Goal: Information Seeking & Learning: Learn about a topic

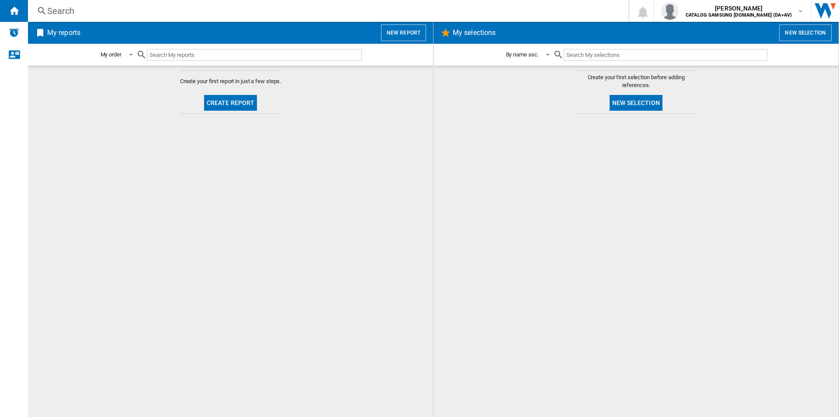
click at [397, 7] on div "Search" at bounding box center [326, 11] width 559 height 12
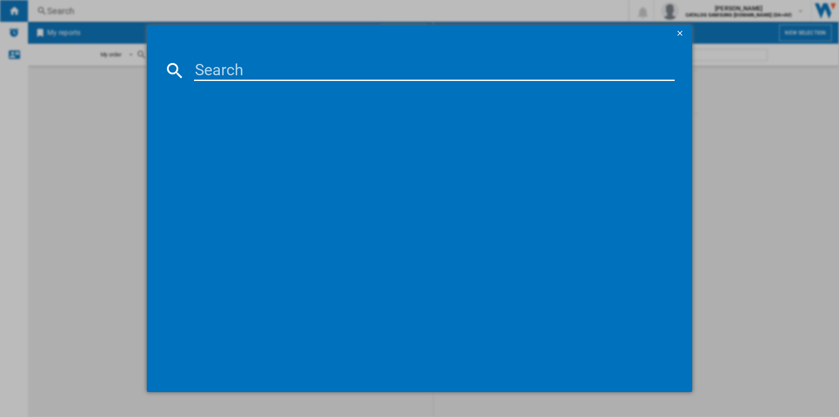
click at [282, 61] on input at bounding box center [434, 70] width 481 height 21
paste input "RR39C7DJ5B1/EU"
type input "RR39C7DJ5B1/EU"
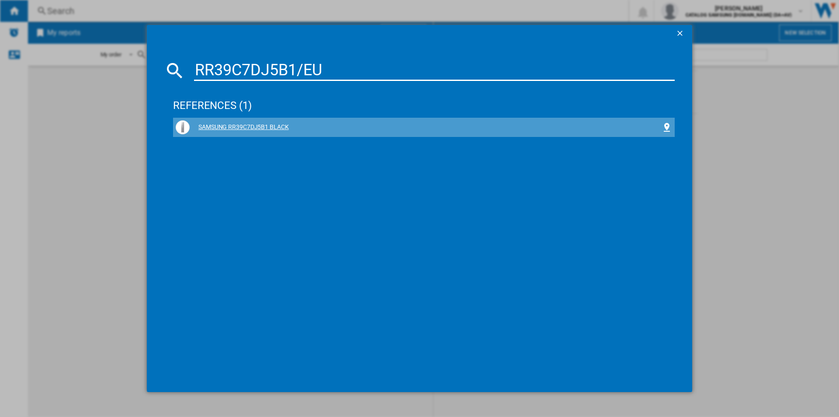
click at [274, 125] on div "SAMSUNG RR39C7DJ5B1 BLACK" at bounding box center [426, 127] width 472 height 9
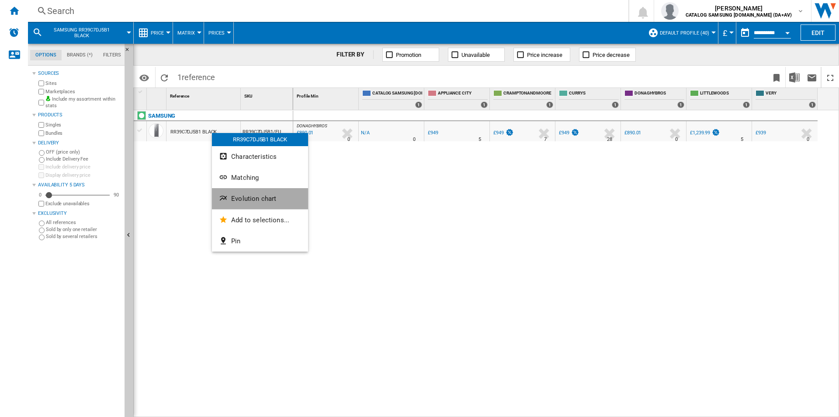
click at [264, 204] on button "Evolution chart" at bounding box center [260, 198] width 96 height 21
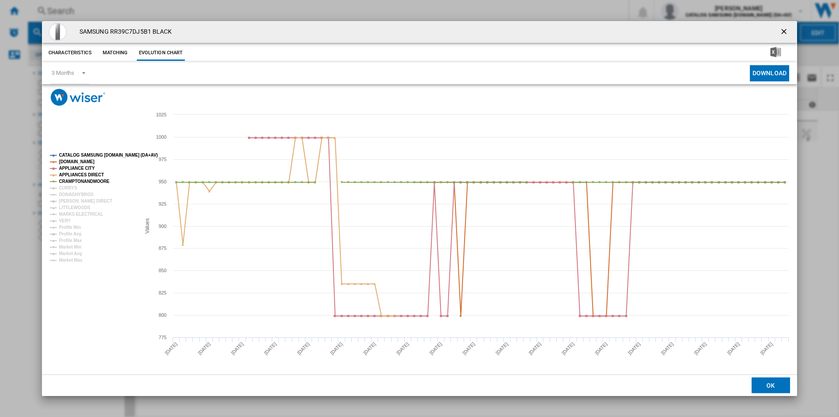
click at [104, 153] on tspan "CATALOG SAMSUNG [DOMAIN_NAME] (DA+AV)" at bounding box center [108, 155] width 99 height 5
click at [87, 159] on tspan "[DOMAIN_NAME]" at bounding box center [76, 161] width 35 height 5
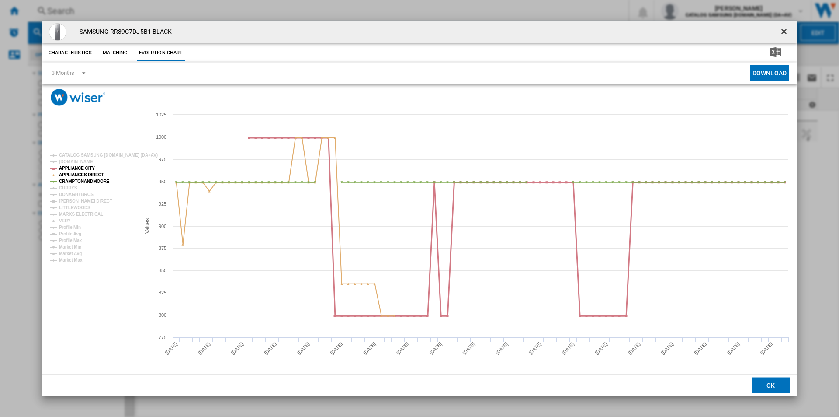
click at [79, 167] on tspan "APPLIANCE CITY" at bounding box center [77, 168] width 36 height 5
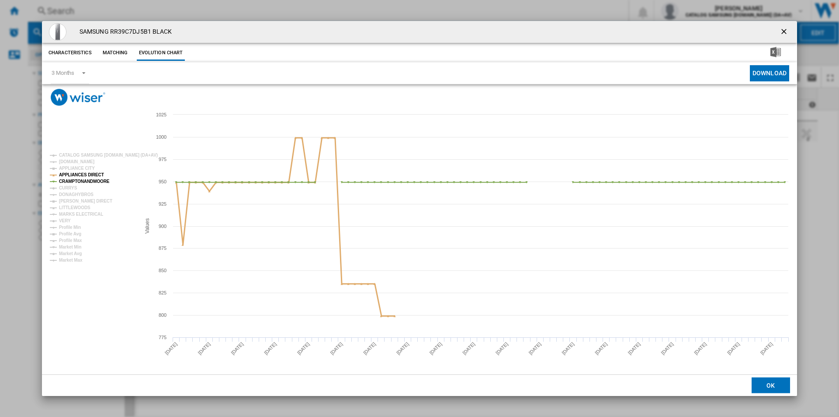
click at [78, 173] on tspan "APPLIANCES DIRECT" at bounding box center [81, 174] width 45 height 5
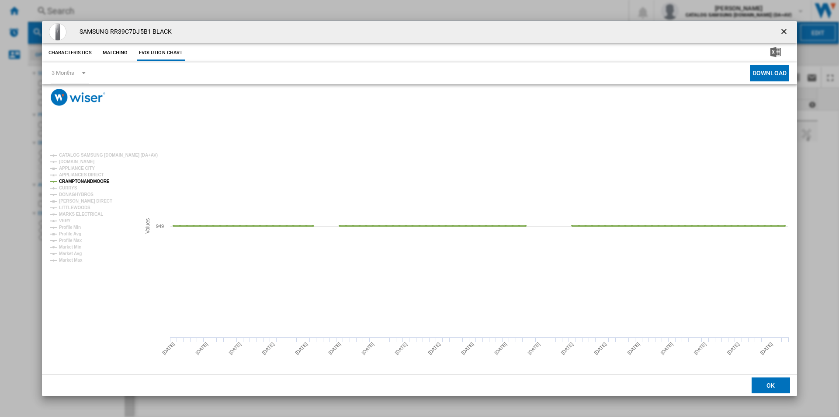
click at [77, 180] on tspan "CRAMPTONANDMOORE" at bounding box center [84, 181] width 51 height 5
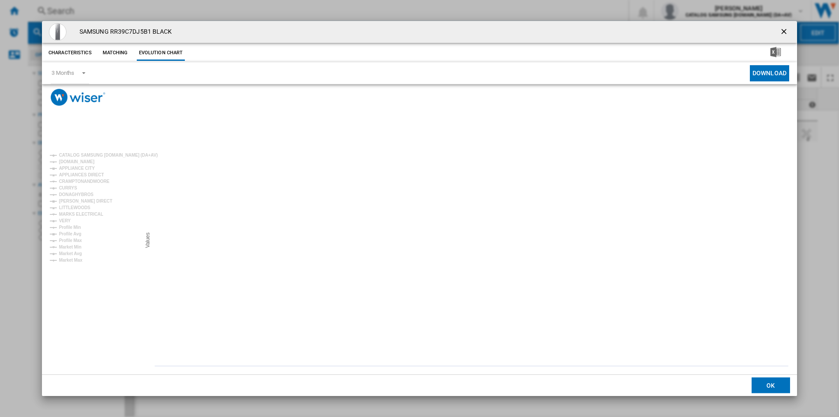
click at [71, 185] on tspan "CURRYS" at bounding box center [68, 187] width 18 height 5
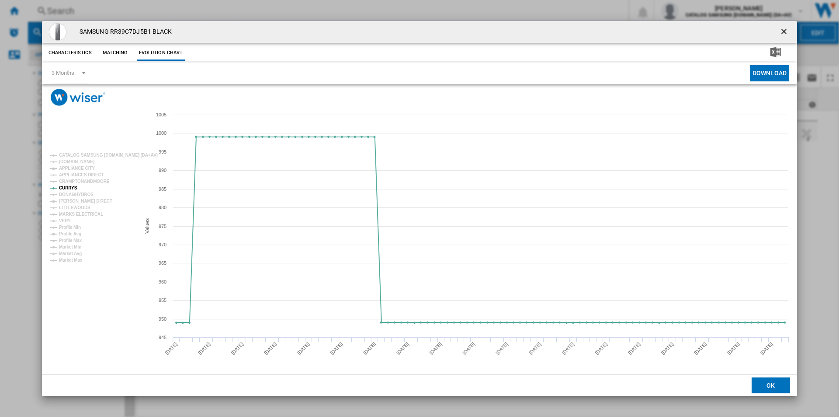
drag, startPoint x: 786, startPoint y: 31, endPoint x: 406, endPoint y: 33, distance: 380.4
click at [787, 32] on ng-md-icon "getI18NText('BUTTONS.CLOSE_DIALOG')" at bounding box center [785, 32] width 10 height 10
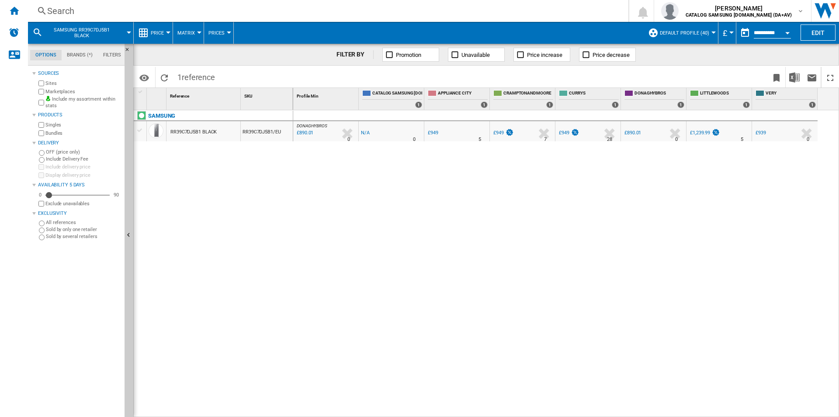
click at [381, 19] on div "Search Search 0 [PERSON_NAME] CATALOG SAMSUNG [DOMAIN_NAME] (DA+AV) CATALOG SAM…" at bounding box center [433, 11] width 811 height 22
click at [378, 12] on div "Search" at bounding box center [326, 11] width 559 height 12
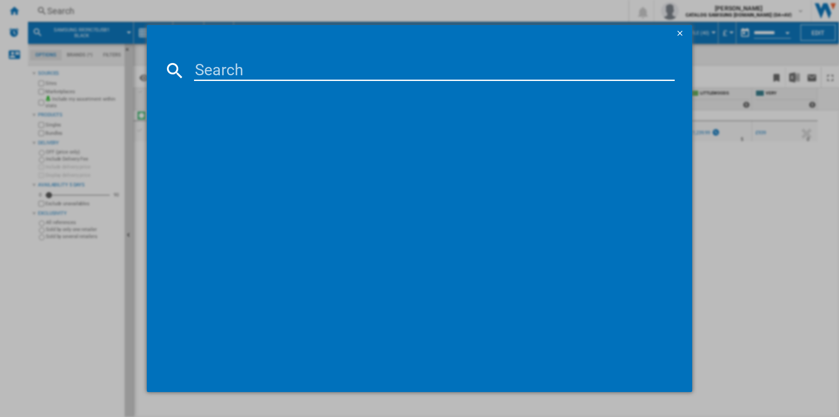
click at [369, 71] on input at bounding box center [434, 70] width 481 height 21
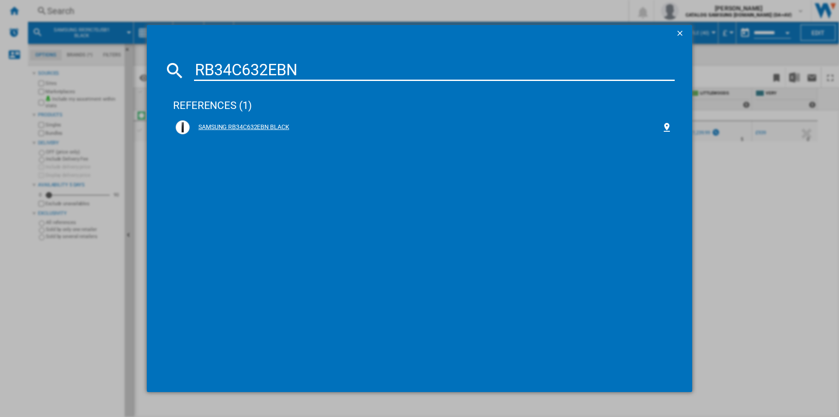
type input "RB34C632EBN"
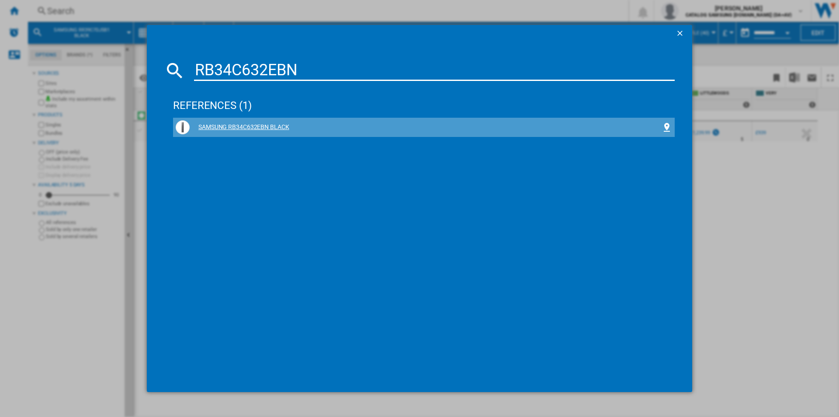
click at [262, 127] on div "SAMSUNG RB34C632EBN BLACK" at bounding box center [426, 127] width 472 height 9
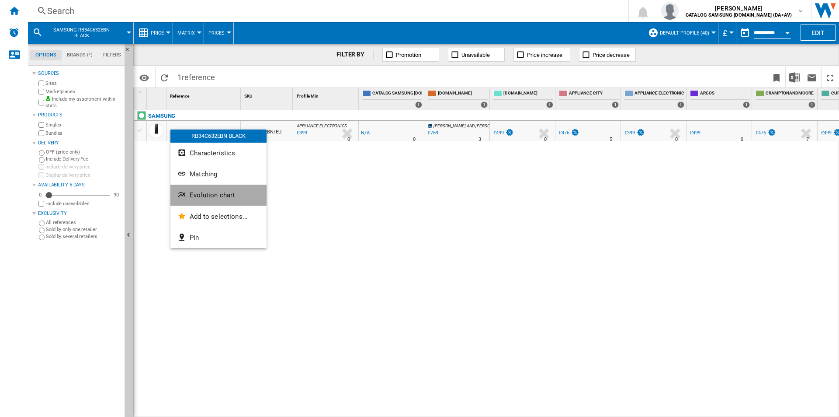
click at [217, 197] on span "Evolution chart" at bounding box center [212, 195] width 45 height 8
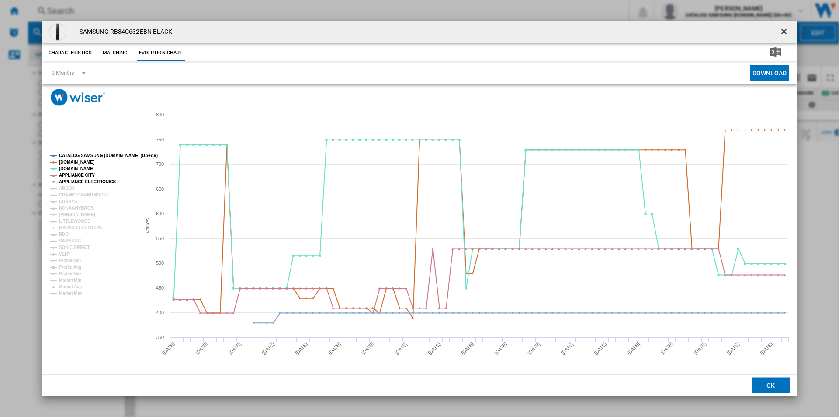
click at [84, 156] on tspan "CATALOG SAMSUNG [DOMAIN_NAME] (DA+AV)" at bounding box center [108, 155] width 99 height 5
click at [81, 164] on tspan "[DOMAIN_NAME]" at bounding box center [76, 162] width 35 height 5
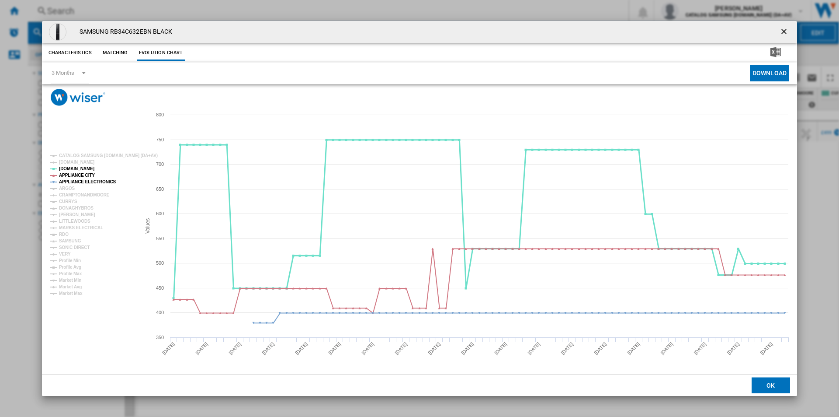
click at [72, 167] on tspan "[DOMAIN_NAME]" at bounding box center [76, 168] width 35 height 5
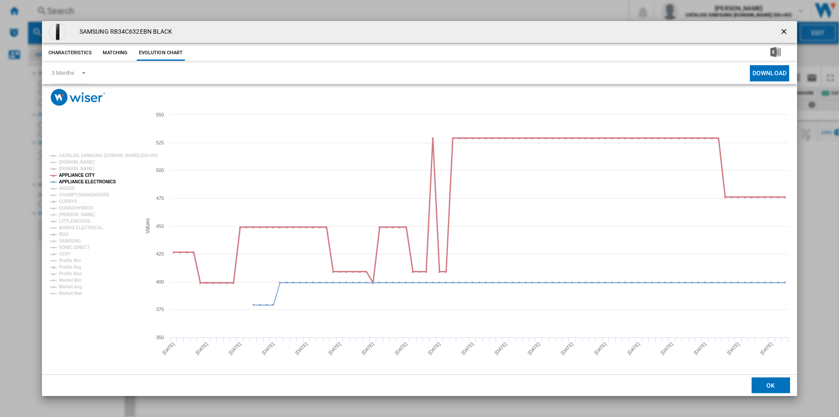
click at [72, 173] on tspan "APPLIANCE CITY" at bounding box center [77, 175] width 36 height 5
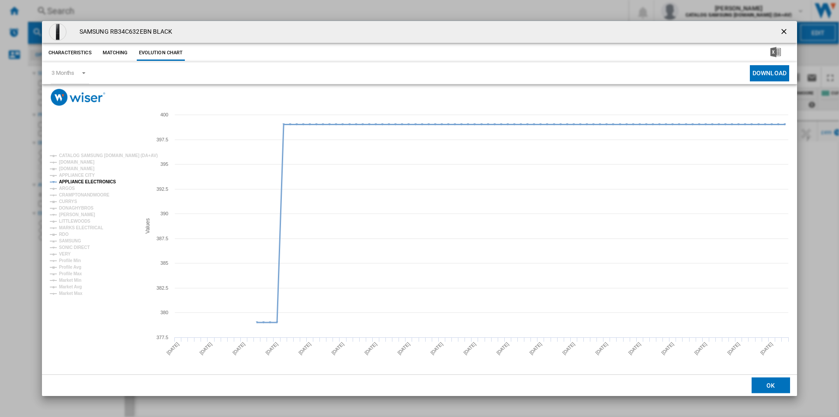
click at [73, 180] on tspan "APPLIANCE ELECTRONICS" at bounding box center [87, 181] width 57 height 5
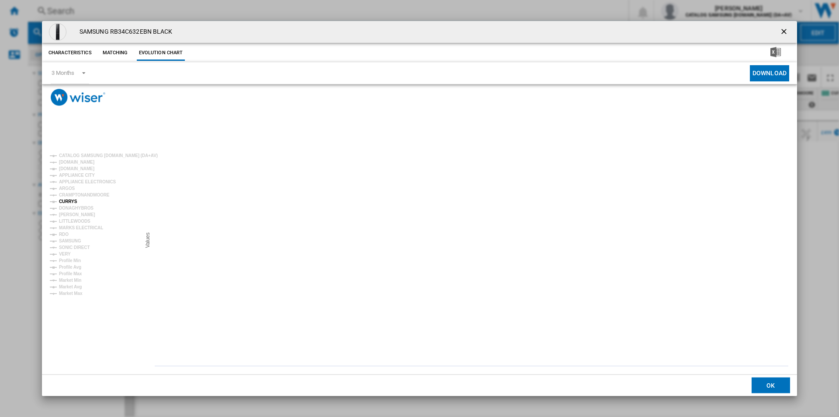
click at [67, 200] on tspan "CURRYS" at bounding box center [68, 201] width 18 height 5
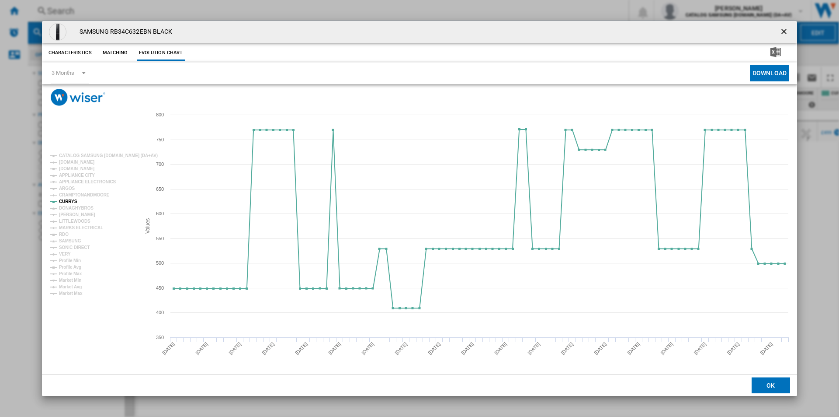
click at [784, 31] on ng-md-icon "getI18NText('BUTTONS.CLOSE_DIALOG')" at bounding box center [785, 32] width 10 height 10
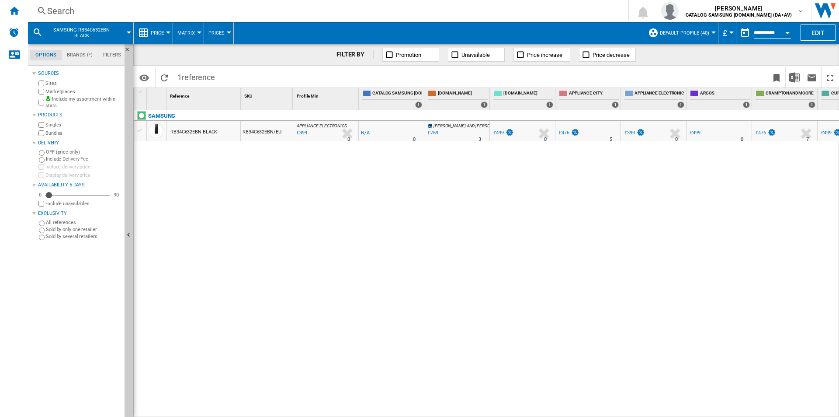
click at [325, 12] on div "Search" at bounding box center [326, 11] width 559 height 12
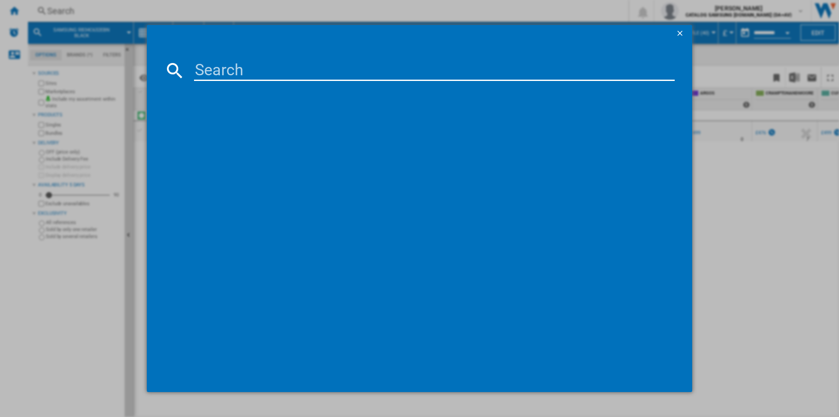
click at [327, 70] on input at bounding box center [434, 70] width 481 height 21
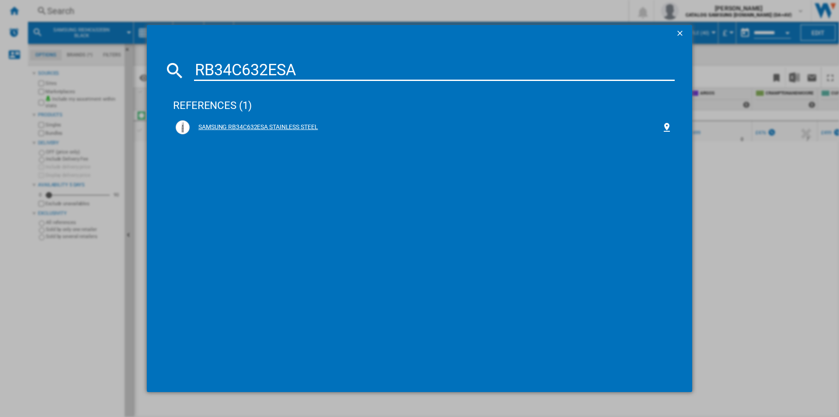
type input "RB34C632ESA"
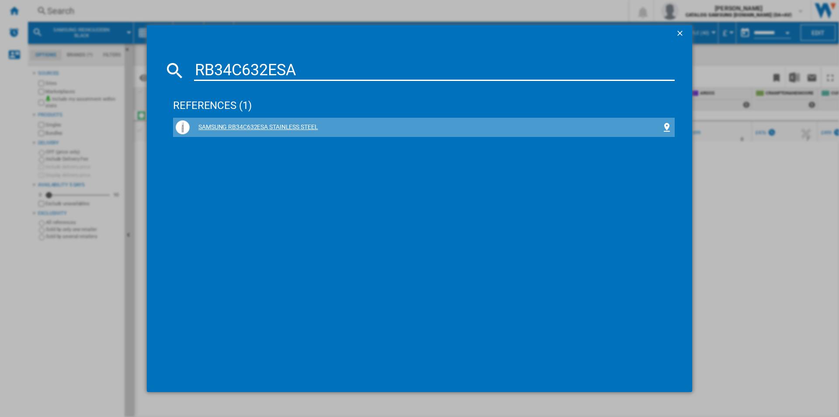
click at [296, 124] on div "SAMSUNG RB34C632ESA STAINLESS STEEL" at bounding box center [426, 127] width 472 height 9
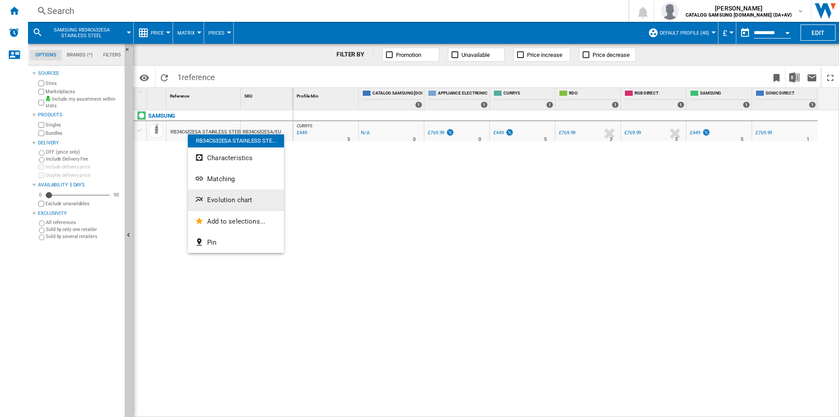
click at [246, 199] on span "Evolution chart" at bounding box center [229, 200] width 45 height 8
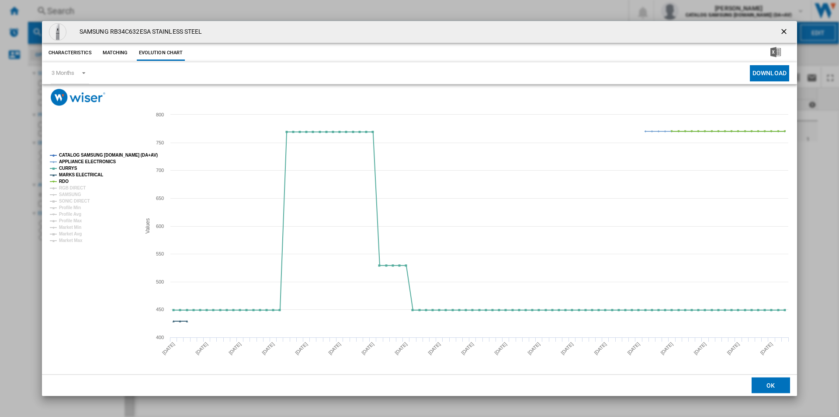
click at [107, 153] on tspan "CATALOG SAMSUNG [DOMAIN_NAME] (DA+AV)" at bounding box center [108, 155] width 99 height 5
drag, startPoint x: 93, startPoint y: 159, endPoint x: 87, endPoint y: 163, distance: 7.0
click at [91, 160] on tspan "APPLIANCE ELECTRONICS" at bounding box center [87, 161] width 57 height 5
click at [77, 176] on tspan "MARKS ELECTRICAL" at bounding box center [81, 174] width 44 height 5
click at [64, 181] on tspan "RDO" at bounding box center [64, 181] width 10 height 5
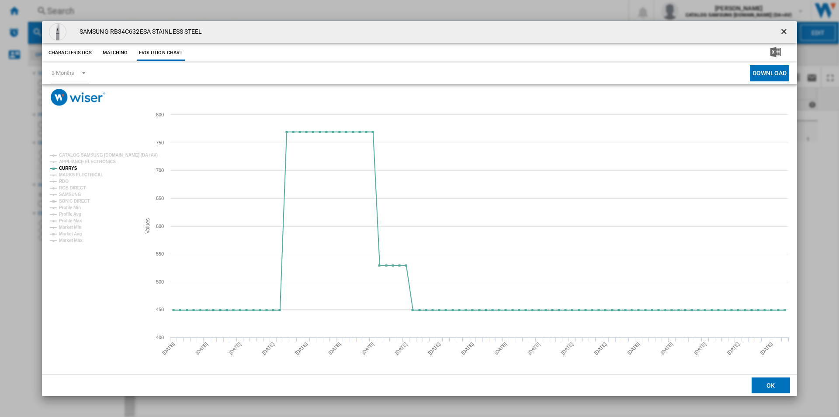
click at [784, 33] on ng-md-icon "getI18NText('BUTTONS.CLOSE_DIALOG')" at bounding box center [785, 32] width 10 height 10
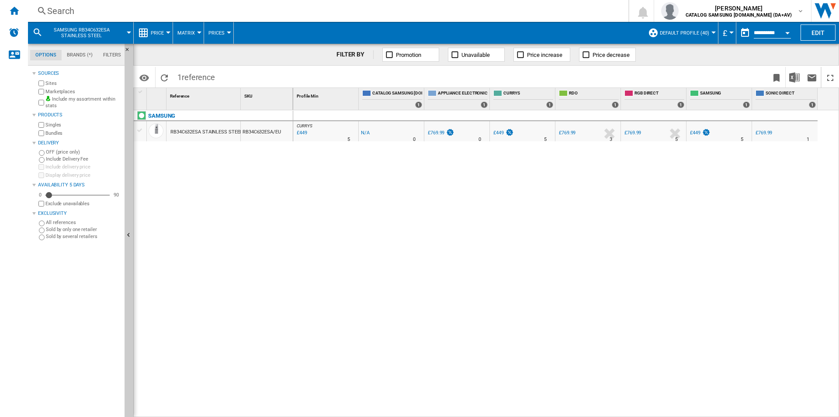
click at [464, 12] on div "Search" at bounding box center [326, 11] width 559 height 12
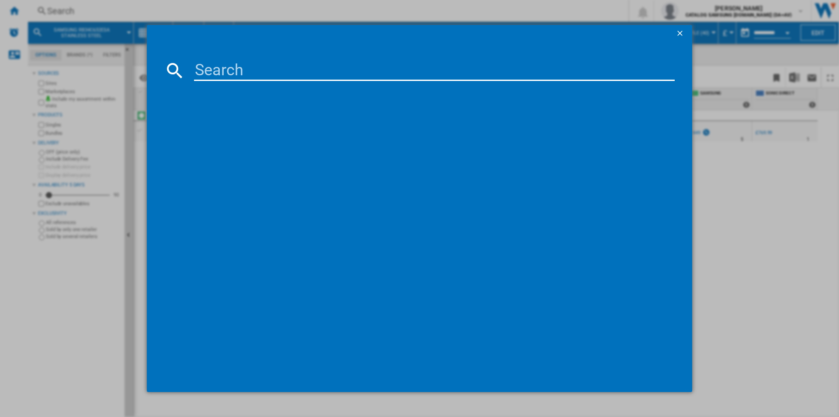
click at [417, 72] on input at bounding box center [434, 70] width 481 height 21
type input "RB38C602ESA/EU"
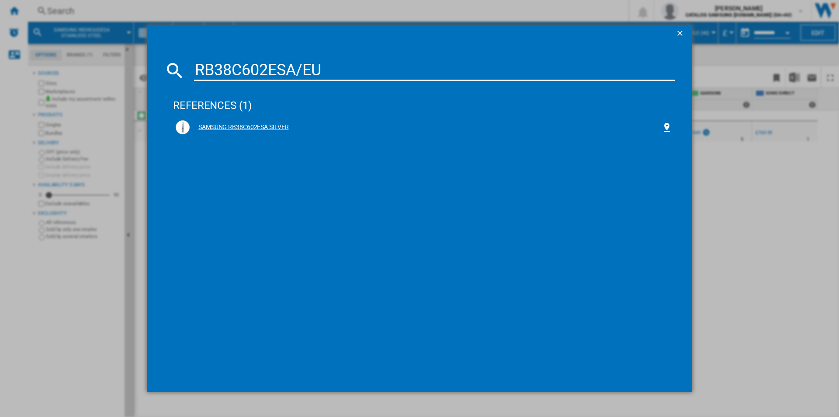
click at [275, 129] on div "SAMSUNG RB38C602ESA SILVER" at bounding box center [426, 127] width 472 height 9
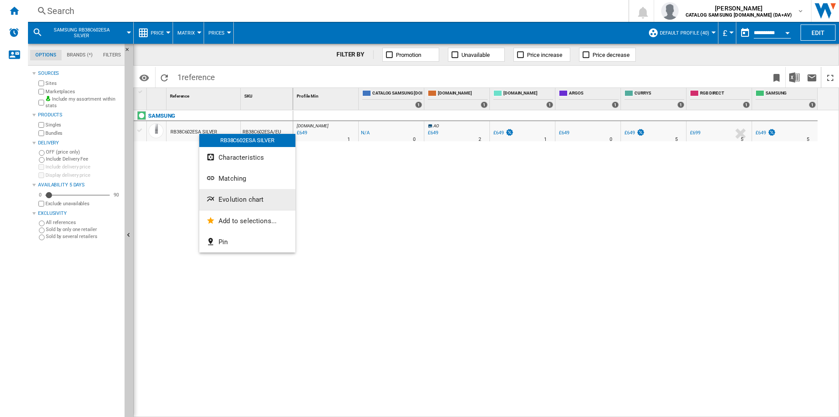
click at [252, 205] on button "Evolution chart" at bounding box center [247, 199] width 96 height 21
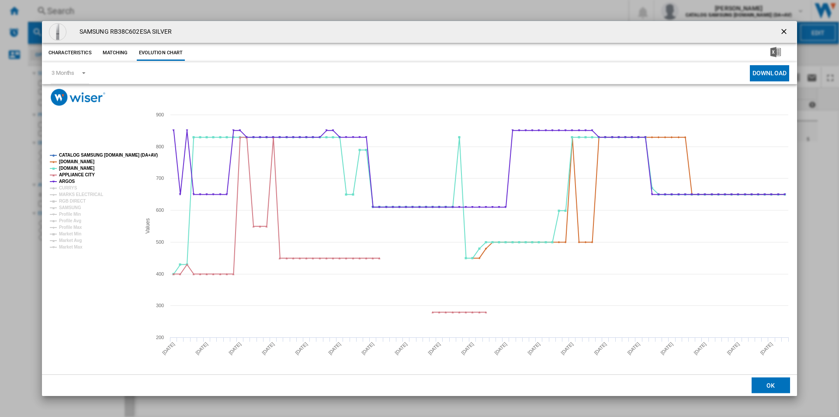
click at [96, 153] on tspan "CATALOG SAMSUNG [DOMAIN_NAME] (DA+AV)" at bounding box center [108, 155] width 99 height 5
click at [76, 162] on tspan "[DOMAIN_NAME]" at bounding box center [76, 161] width 35 height 5
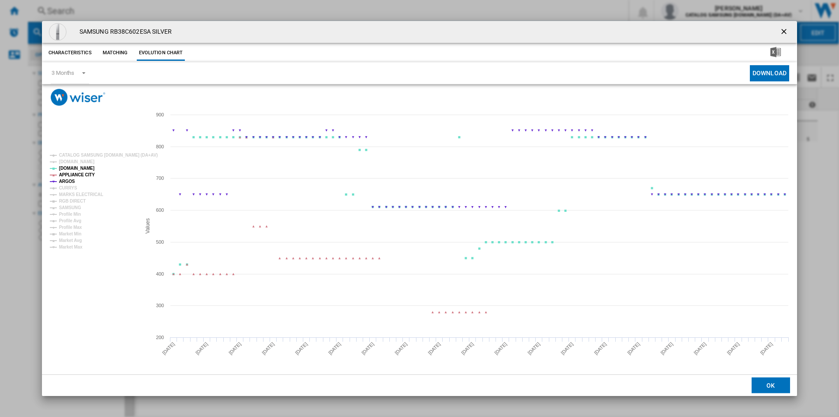
click at [73, 168] on tspan "[DOMAIN_NAME]" at bounding box center [76, 168] width 35 height 5
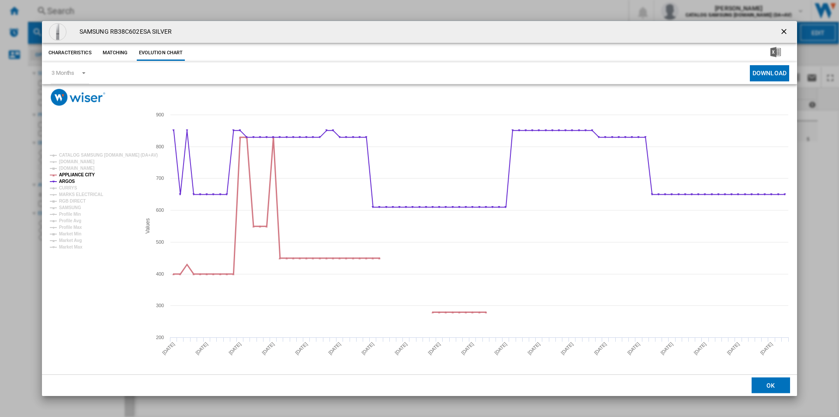
click at [73, 174] on tspan "APPLIANCE CITY" at bounding box center [77, 174] width 36 height 5
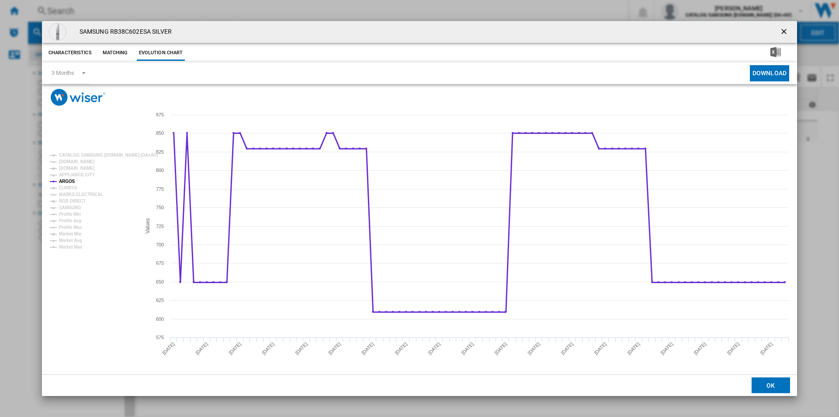
click at [68, 181] on tspan "ARGOS" at bounding box center [67, 181] width 16 height 5
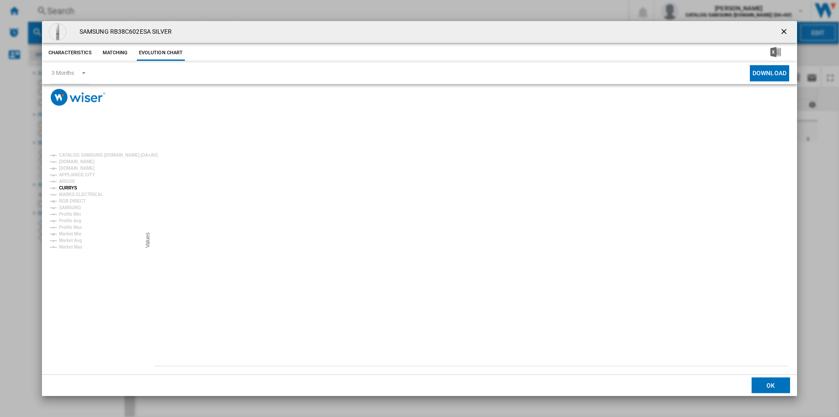
click at [68, 188] on tspan "CURRYS" at bounding box center [68, 187] width 18 height 5
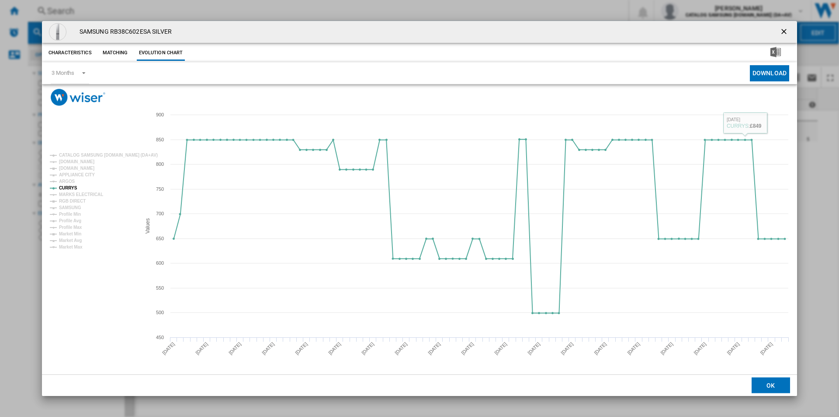
click at [783, 33] on ng-md-icon "getI18NText('BUTTONS.CLOSE_DIALOG')" at bounding box center [785, 32] width 10 height 10
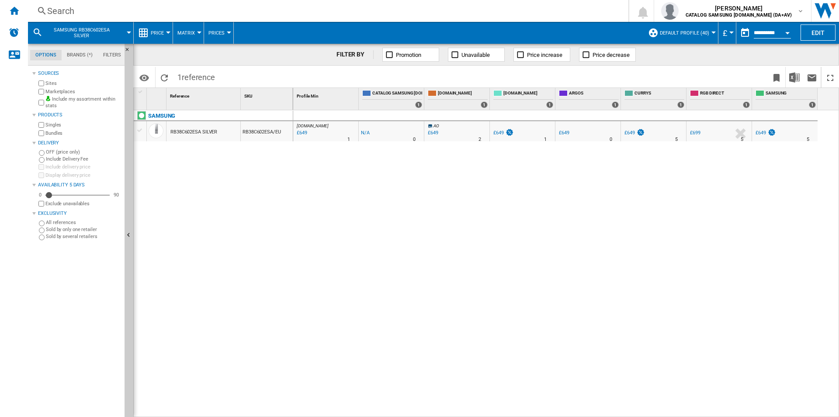
click at [316, 16] on div "Search" at bounding box center [326, 11] width 559 height 12
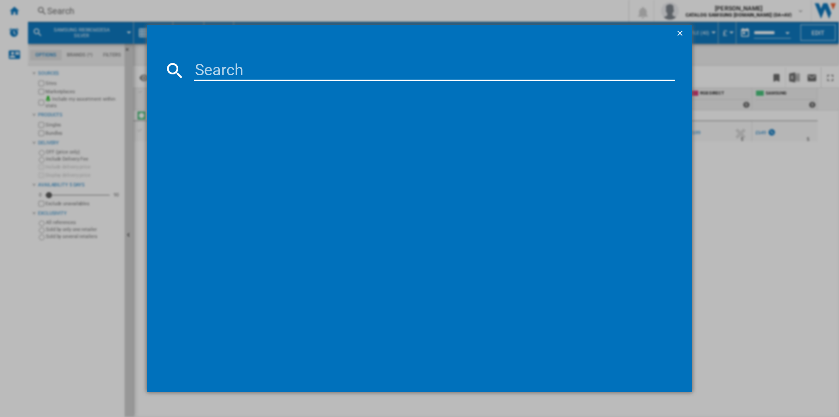
click at [351, 72] on input at bounding box center [434, 70] width 481 height 21
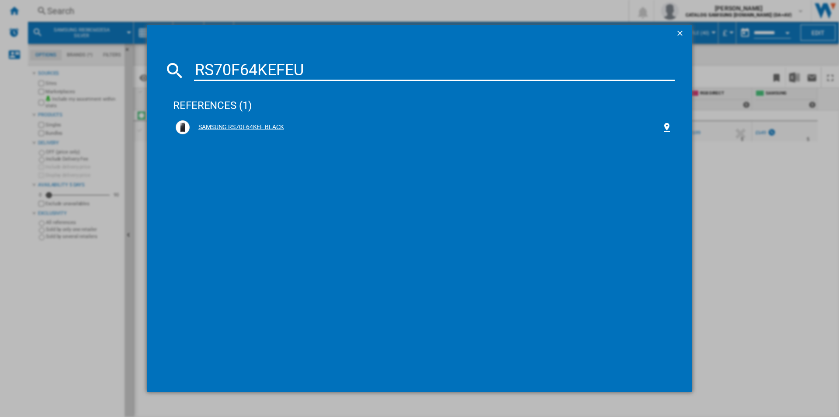
type input "RS70F64KEFEU"
click at [268, 125] on div "SAMSUNG RS70F64KEF BLACK" at bounding box center [426, 127] width 472 height 9
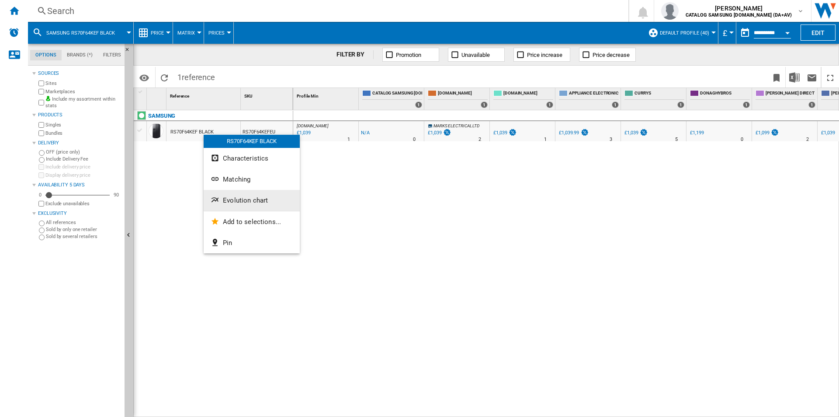
click at [271, 202] on button "Evolution chart" at bounding box center [252, 200] width 96 height 21
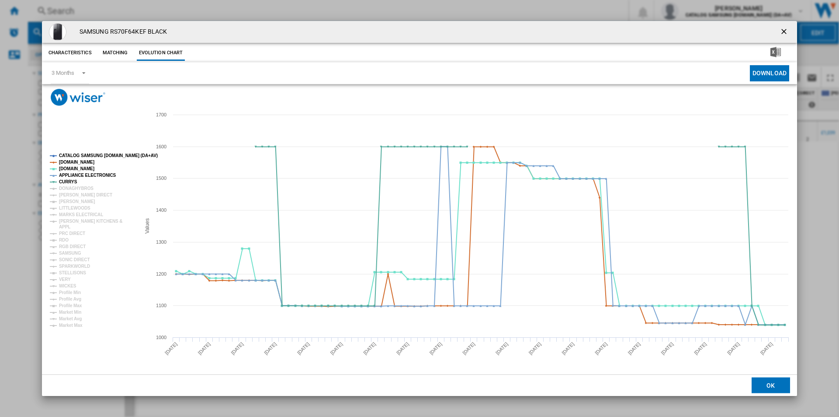
click at [104, 154] on tspan "CATALOG SAMSUNG [DOMAIN_NAME] (DA+AV)" at bounding box center [108, 155] width 99 height 5
click at [79, 161] on tspan "[DOMAIN_NAME]" at bounding box center [76, 162] width 35 height 5
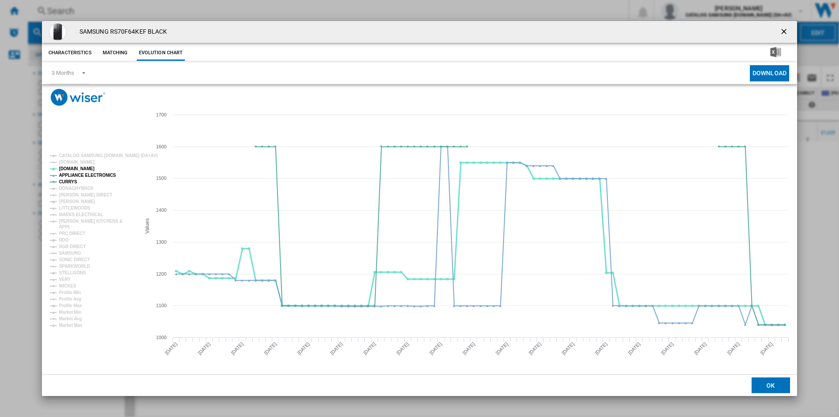
click at [72, 168] on tspan "[DOMAIN_NAME]" at bounding box center [76, 168] width 35 height 5
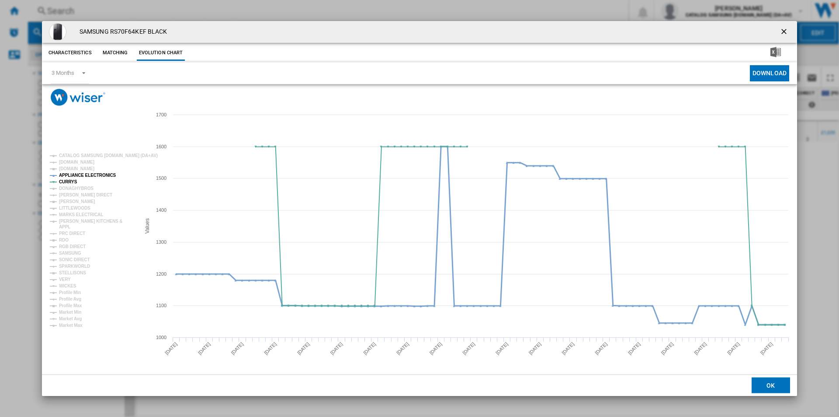
click at [72, 176] on tspan "APPLIANCE ELECTRONICS" at bounding box center [87, 175] width 57 height 5
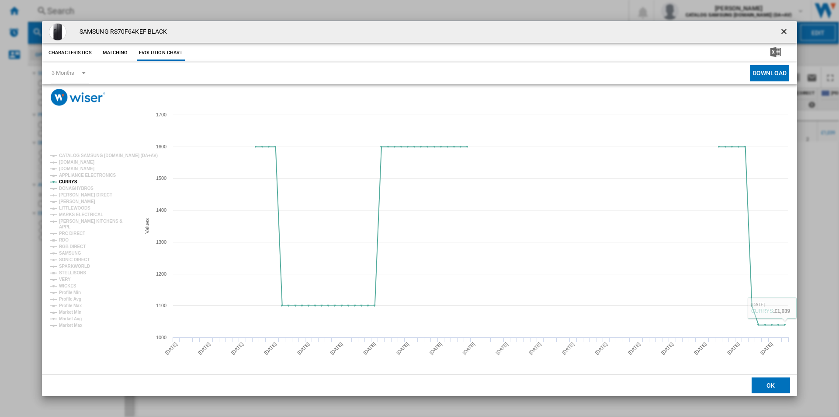
click at [783, 30] on ng-md-icon "getI18NText('BUTTONS.CLOSE_DIALOG')" at bounding box center [785, 32] width 10 height 10
